Goal: Information Seeking & Learning: Learn about a topic

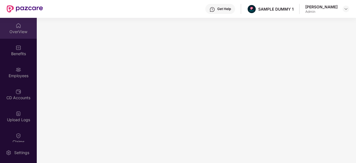
click at [13, 28] on div "OverView" at bounding box center [18, 28] width 37 height 21
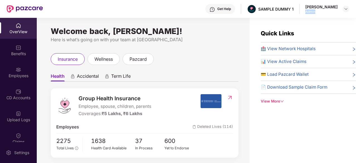
drag, startPoint x: 328, startPoint y: 13, endPoint x: 308, endPoint y: 11, distance: 19.8
click at [308, 11] on div "Get Help SAMPLE DUMMY 1 [PERSON_NAME] Admin" at bounding box center [196, 9] width 306 height 18
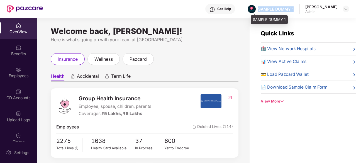
drag, startPoint x: 299, startPoint y: 7, endPoint x: 263, endPoint y: 7, distance: 36.2
click at [263, 7] on div "Get Help SAMPLE DUMMY 1 [PERSON_NAME] Admin" at bounding box center [196, 9] width 306 height 18
click at [215, 8] on img at bounding box center [212, 10] width 6 height 6
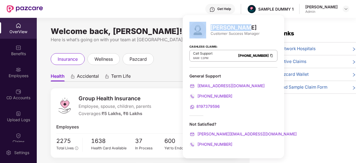
drag, startPoint x: 245, startPoint y: 24, endPoint x: 210, endPoint y: 30, distance: 35.6
click at [210, 30] on div "[PERSON_NAME] Customer Success Manager" at bounding box center [233, 30] width 88 height 17
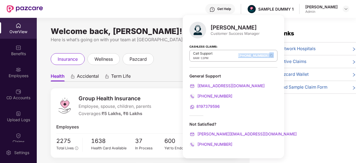
drag, startPoint x: 222, startPoint y: 55, endPoint x: 256, endPoint y: 51, distance: 34.7
click at [256, 51] on div "Call Support 8AM - 11PM [PHONE_NUMBER]" at bounding box center [233, 56] width 88 height 12
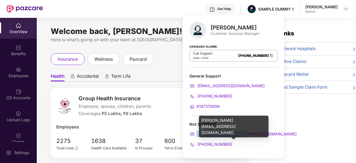
drag, startPoint x: 245, startPoint y: 135, endPoint x: 193, endPoint y: 136, distance: 52.1
click at [193, 136] on div "[PERSON_NAME][EMAIL_ADDRESS][DOMAIN_NAME]" at bounding box center [233, 134] width 88 height 6
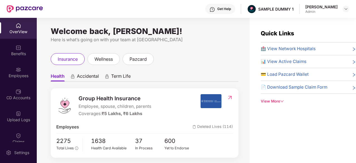
click at [176, 116] on div "Group Health Insurance Employee, spouse, children, parents Coverages: ₹5 Lakhs,…" at bounding box center [128, 105] width 144 height 23
click at [97, 60] on span "wellness" at bounding box center [103, 59] width 18 height 7
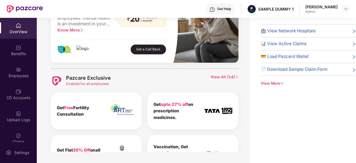
scroll to position [229, 0]
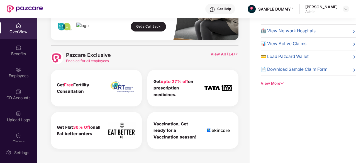
click at [225, 53] on span "View All ( 14 )" at bounding box center [224, 57] width 28 height 13
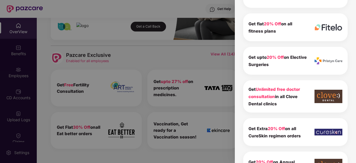
scroll to position [176, 0]
drag, startPoint x: 248, startPoint y: 88, endPoint x: 288, endPoint y: 105, distance: 43.6
click at [288, 105] on div "Get Unlimited free doctor consultation in all Clove Dental clinics" at bounding box center [277, 96] width 59 height 22
click at [240, 78] on div "Pazcare Exclusive 14 To view the details of exclusives benefits please switch t…" at bounding box center [295, 81] width 121 height 163
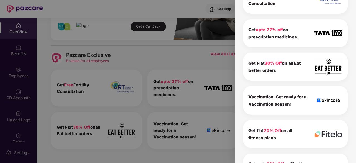
scroll to position [0, 0]
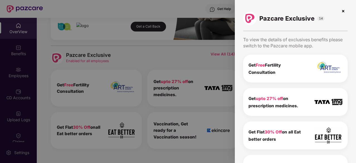
click at [340, 10] on img at bounding box center [342, 11] width 9 height 9
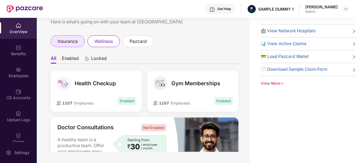
click at [74, 44] on span "insurance" at bounding box center [68, 41] width 20 height 7
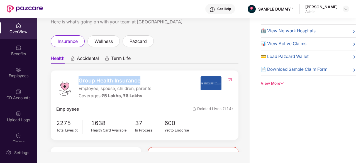
drag, startPoint x: 145, startPoint y: 75, endPoint x: 79, endPoint y: 77, distance: 66.5
click at [79, 77] on div "Group Health Insurance Employee, spouse, children, parents Coverages: ₹5 Lakhs,…" at bounding box center [145, 104] width 188 height 69
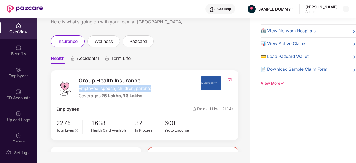
drag, startPoint x: 158, startPoint y: 88, endPoint x: 77, endPoint y: 88, distance: 80.4
click at [77, 88] on div "Group Health Insurance Employee, spouse, children, parents Coverages: ₹5 Lakhs,…" at bounding box center [128, 87] width 144 height 23
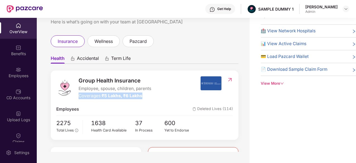
drag, startPoint x: 149, startPoint y: 95, endPoint x: 79, endPoint y: 99, distance: 69.7
click at [79, 99] on div "Coverages: ₹5 Lakhs, ₹6 Lakhs" at bounding box center [114, 95] width 73 height 7
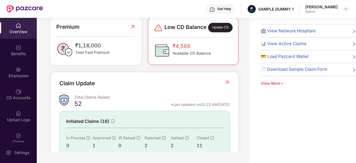
scroll to position [174, 0]
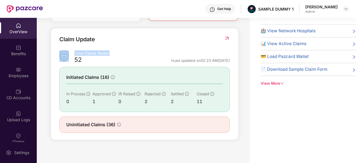
drag, startPoint x: 121, startPoint y: 58, endPoint x: 70, endPoint y: 58, distance: 50.9
click at [70, 58] on div "Total Claims Raised 52 *Last updated on 02:23 AM[DATE]" at bounding box center [144, 57] width 170 height 15
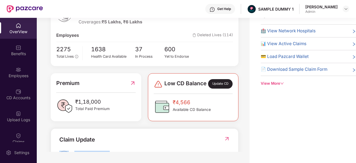
scroll to position [0, 0]
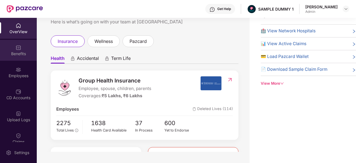
click at [31, 48] on div "Benefits" at bounding box center [18, 50] width 37 height 21
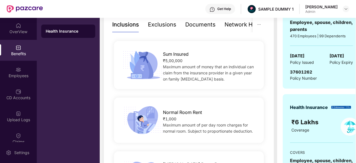
scroll to position [121, 0]
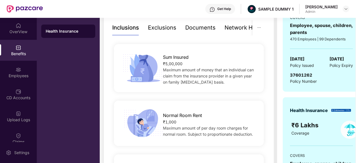
click at [167, 28] on div "Exclusions" at bounding box center [162, 27] width 28 height 9
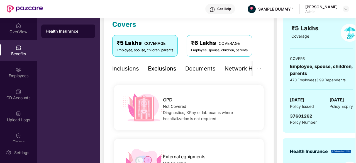
scroll to position [79, 0]
click at [201, 66] on div "Documents" at bounding box center [200, 69] width 30 height 9
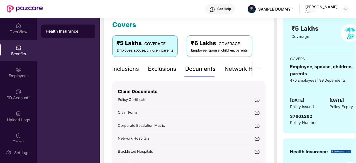
click at [258, 100] on img at bounding box center [257, 100] width 6 height 6
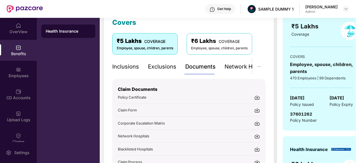
scroll to position [80, 0]
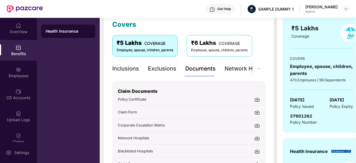
click at [224, 69] on div "Network Hospitals" at bounding box center [248, 68] width 49 height 9
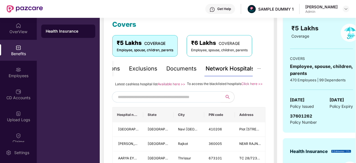
click at [167, 101] on input "text" at bounding box center [165, 97] width 95 height 8
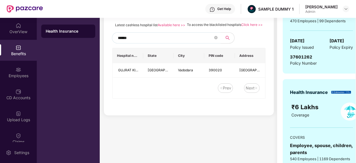
scroll to position [126, 0]
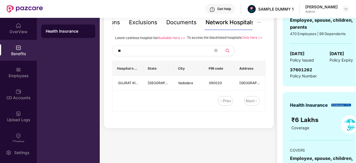
type input "*"
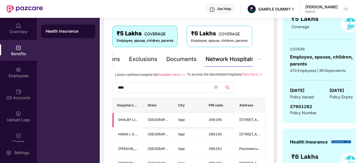
scroll to position [81, 0]
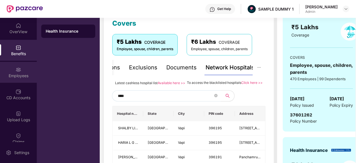
type input "****"
click at [20, 73] on div "Employees" at bounding box center [18, 76] width 37 height 6
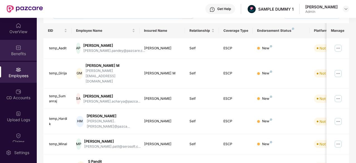
click at [9, 50] on div "Benefits" at bounding box center [18, 50] width 37 height 21
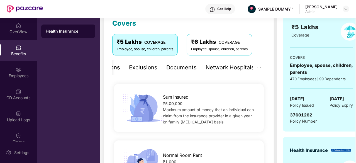
click at [236, 66] on div "Network Hospitals" at bounding box center [229, 67] width 49 height 9
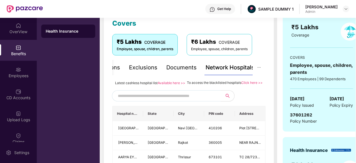
click at [194, 100] on input "text" at bounding box center [165, 96] width 95 height 8
click at [8, 73] on div "Employees" at bounding box center [18, 76] width 37 height 6
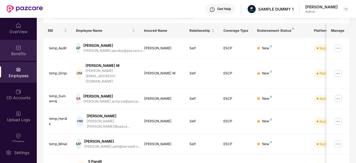
click at [20, 49] on div "Benefits" at bounding box center [18, 50] width 37 height 21
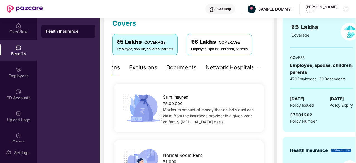
click at [243, 69] on div "Network Hospitals" at bounding box center [229, 67] width 49 height 9
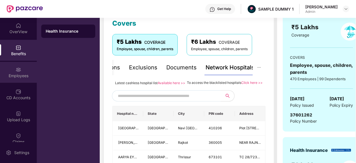
click at [12, 75] on div "Employees" at bounding box center [18, 76] width 37 height 6
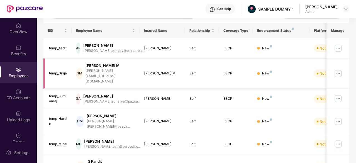
scroll to position [0, 0]
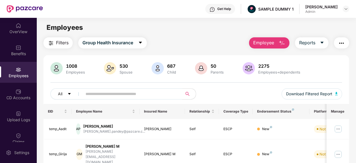
click at [268, 43] on span "Employee" at bounding box center [263, 42] width 21 height 7
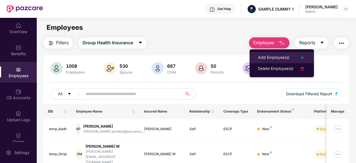
click at [269, 60] on div "Add Employee(s)" at bounding box center [273, 57] width 31 height 7
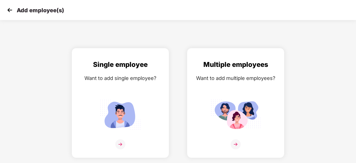
click at [7, 9] on img at bounding box center [10, 10] width 8 height 8
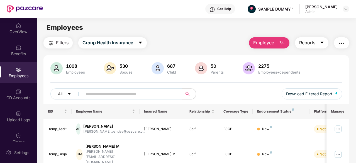
click at [308, 43] on span "Reports" at bounding box center [307, 42] width 16 height 7
click at [348, 43] on button "button" at bounding box center [341, 42] width 15 height 11
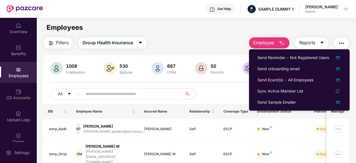
click at [240, 34] on main "Employees Filters Group Health Insurance Employee Reports 1008 Employees 530 Sp…" at bounding box center [196, 99] width 319 height 163
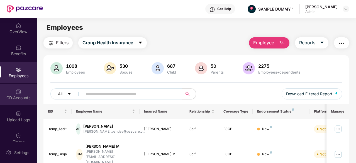
click at [11, 89] on div "CD Accounts" at bounding box center [18, 94] width 37 height 21
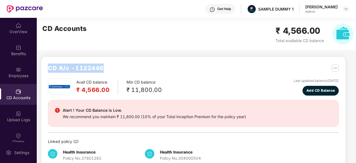
drag, startPoint x: 105, startPoint y: 66, endPoint x: 43, endPoint y: 71, distance: 62.2
click at [43, 71] on div "CD A/c - 1122446 Avail CD balance ₹ 4,566.00 Min CD balance ₹ 11,800.00 Last up…" at bounding box center [193, 115] width 304 height 117
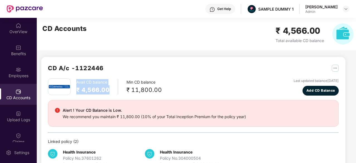
drag, startPoint x: 110, startPoint y: 89, endPoint x: 74, endPoint y: 81, distance: 36.5
click at [74, 81] on div "Avail CD balance ₹ 4,566.00 Min CD balance ₹ 11,800.00" at bounding box center [105, 86] width 114 height 17
click at [323, 90] on span "Add CD Balance" at bounding box center [320, 90] width 29 height 5
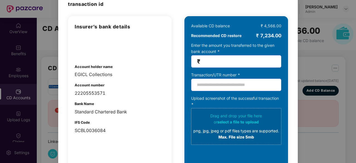
scroll to position [40, 0]
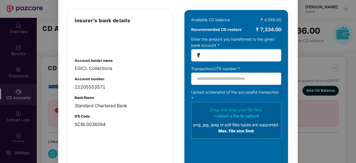
click at [220, 55] on input "number" at bounding box center [238, 55] width 74 height 6
click at [207, 81] on input "text" at bounding box center [236, 78] width 90 height 13
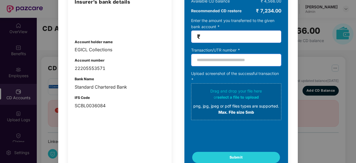
scroll to position [0, 0]
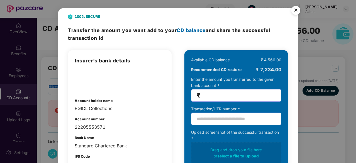
click at [295, 10] on img "Close" at bounding box center [296, 11] width 16 height 16
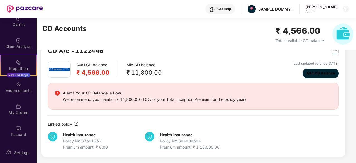
scroll to position [117, 0]
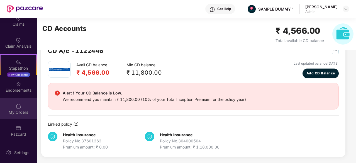
click at [16, 107] on img at bounding box center [19, 106] width 6 height 6
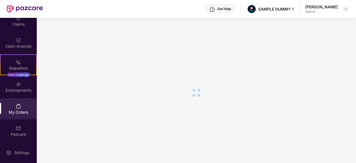
scroll to position [0, 0]
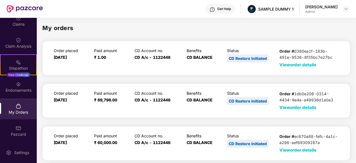
click at [301, 65] on span "View order details" at bounding box center [297, 64] width 37 height 5
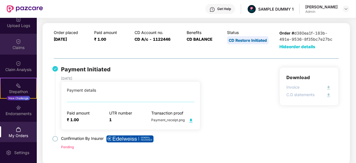
scroll to position [94, 0]
click at [16, 42] on img at bounding box center [19, 42] width 6 height 6
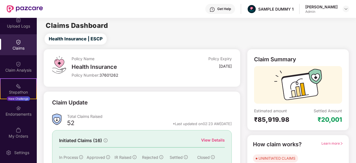
scroll to position [47, 0]
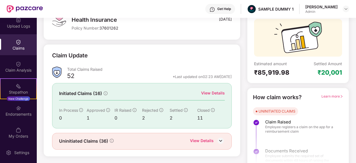
click at [215, 95] on div "View Details" at bounding box center [213, 93] width 24 height 6
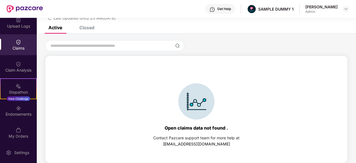
scroll to position [24, 0]
click at [88, 28] on div "Closed" at bounding box center [86, 28] width 15 height 6
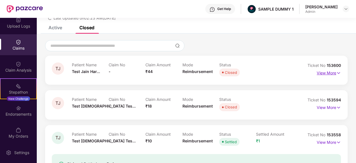
click at [332, 74] on p "View More" at bounding box center [328, 72] width 24 height 8
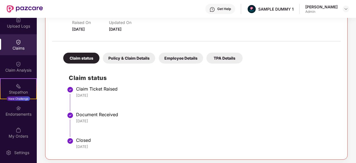
scroll to position [88, 0]
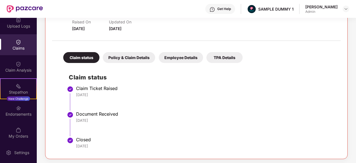
click at [136, 59] on div "Policy & Claim Details" at bounding box center [129, 57] width 52 height 11
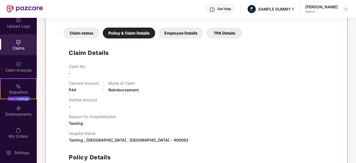
scroll to position [114, 0]
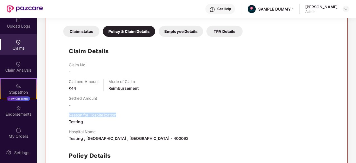
drag, startPoint x: 121, startPoint y: 113, endPoint x: 68, endPoint y: 115, distance: 53.5
click at [68, 115] on div "Claim Details Claim No - Claimed Amount ₹44 Mode of Claim Reimbursement Settled…" at bounding box center [196, 120] width 277 height 161
drag, startPoint x: 99, startPoint y: 130, endPoint x: 65, endPoint y: 131, distance: 34.0
click at [65, 131] on div "Claim Details Claim No - Claimed Amount ₹44 Mode of Claim Reimbursement Settled…" at bounding box center [196, 120] width 277 height 161
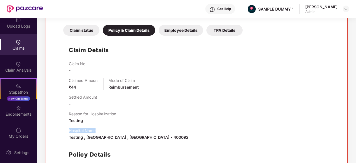
scroll to position [112, 0]
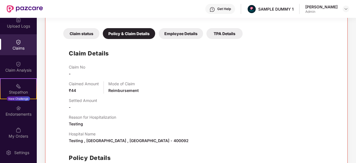
click at [176, 28] on div "Claim status Policy & Claim Details Employee Details TPA Details" at bounding box center [150, 31] width 185 height 16
click at [177, 31] on div "Employee Details" at bounding box center [181, 33] width 44 height 11
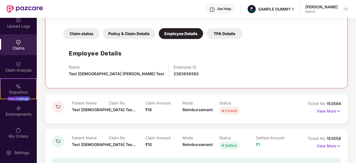
click at [225, 32] on div "TPA Details" at bounding box center [224, 33] width 36 height 11
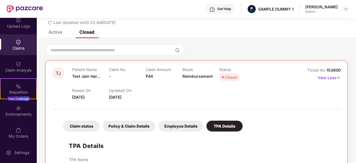
scroll to position [0, 0]
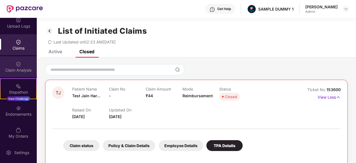
click at [8, 69] on div "Claim Analysis" at bounding box center [18, 70] width 37 height 6
